Goal: Communication & Community: Answer question/provide support

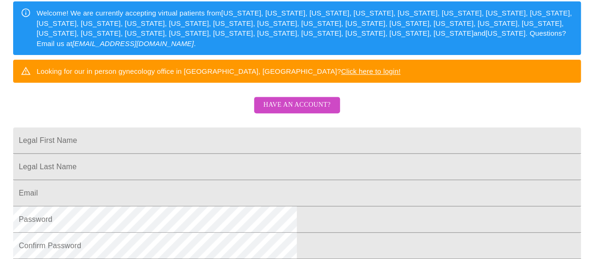
scroll to position [140, 0]
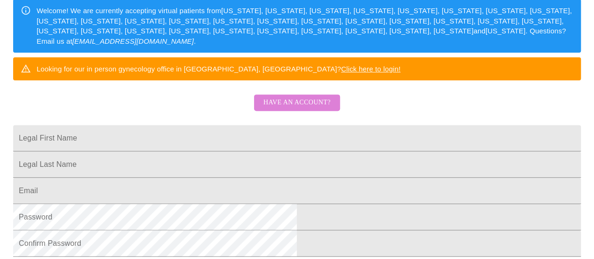
click at [322, 108] on span "Have an account?" at bounding box center [296, 103] width 67 height 12
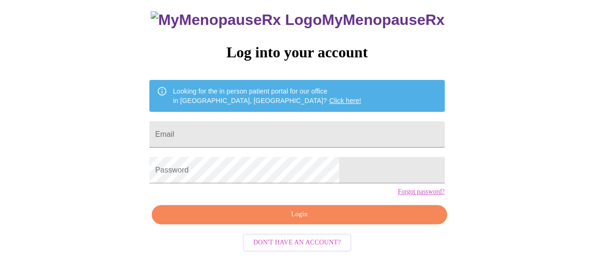
scroll to position [72, 0]
click at [313, 121] on input "Email" at bounding box center [296, 134] width 295 height 26
type input "[EMAIL_ADDRESS][DOMAIN_NAME]"
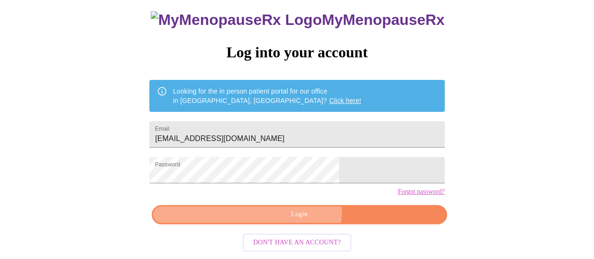
click at [296, 214] on span "Login" at bounding box center [298, 214] width 273 height 12
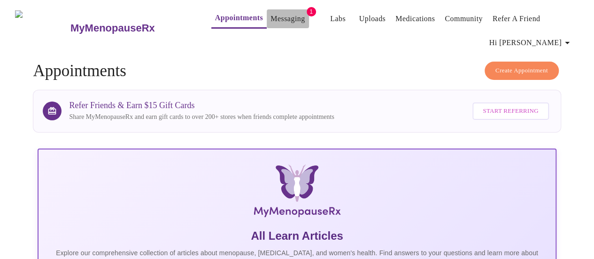
click at [282, 12] on link "Messaging" at bounding box center [287, 18] width 34 height 13
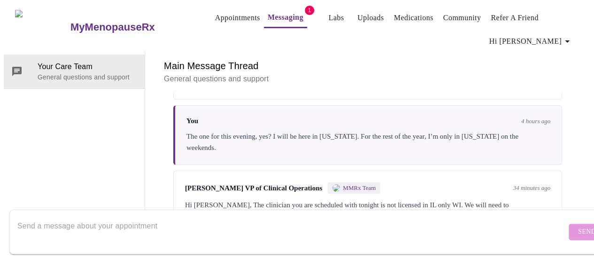
scroll to position [3560, 0]
click at [473, 224] on textarea "Send a message about your appointment" at bounding box center [291, 231] width 549 height 30
type textarea "Okay, thank you."
click at [578, 226] on span "Send" at bounding box center [587, 232] width 18 height 12
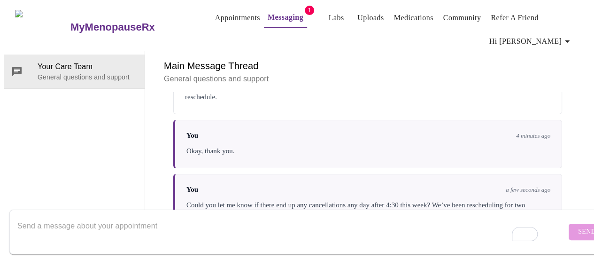
scroll to position [3549, 0]
click at [134, 216] on textarea "To enrich screen reader interactions, please activate Accessibility in Grammarl…" at bounding box center [291, 231] width 549 height 30
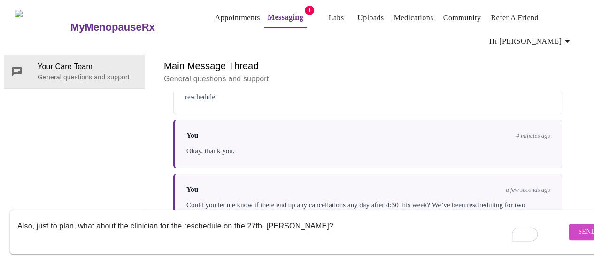
click at [327, 216] on textarea "Also, just to plan, what about the clinician for the reschedule on the 27th, [P…" at bounding box center [291, 231] width 549 height 30
type textarea "Also, just to plan, what about the clinician for the reschedule on the 27th, [P…"
click at [578, 226] on span "Send" at bounding box center [587, 232] width 18 height 12
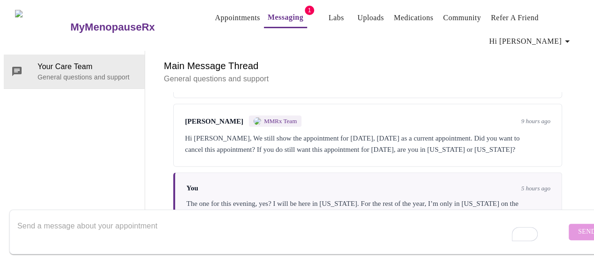
scroll to position [3535, 0]
